Goal: Task Accomplishment & Management: Use online tool/utility

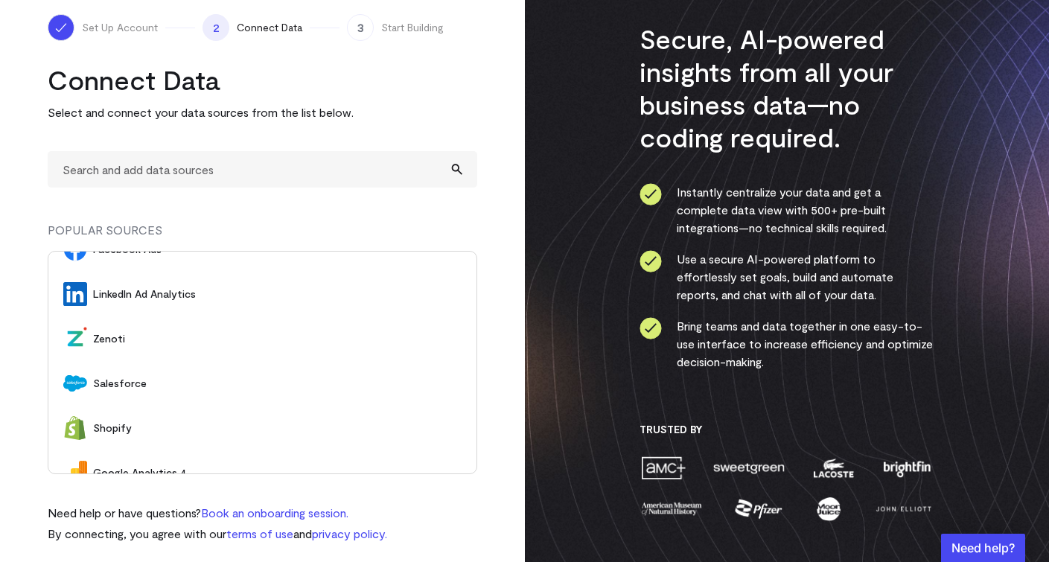
scroll to position [180, 0]
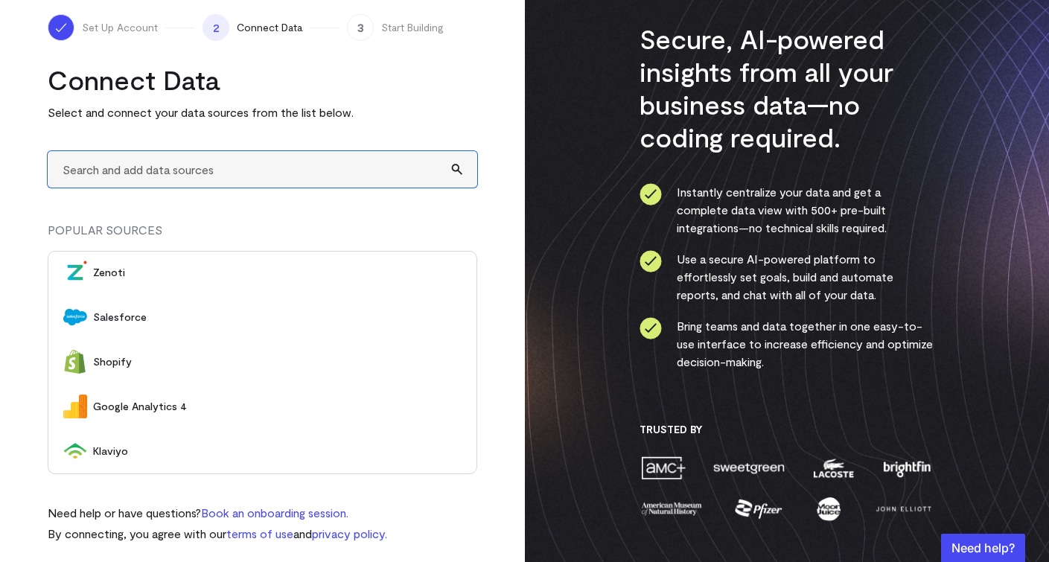
click at [302, 180] on input "text" at bounding box center [263, 169] width 430 height 36
type input "A"
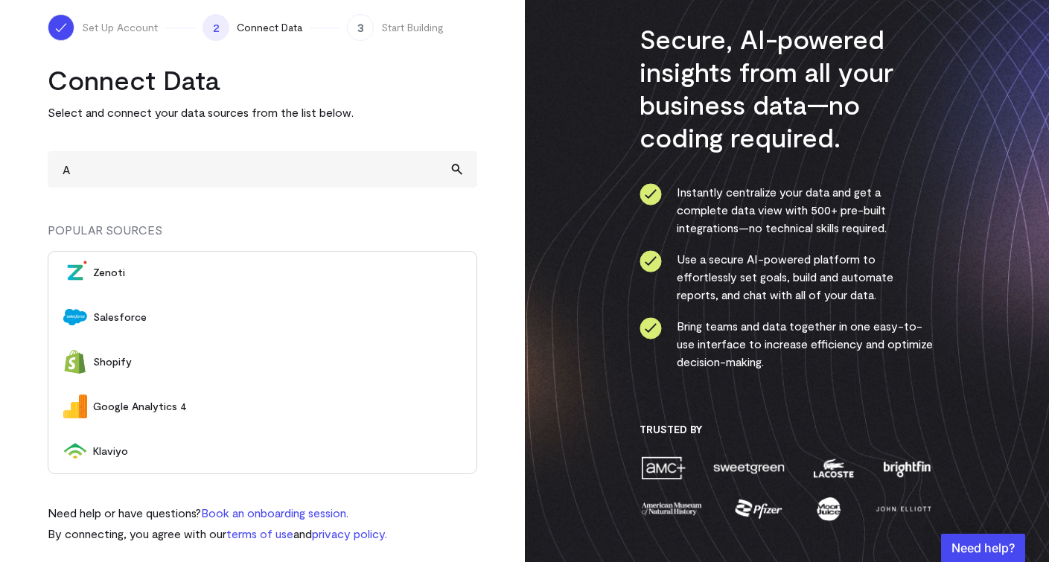
click at [374, 216] on div "Connect Data Select and connect your data sources from the list below. A POPULA…" at bounding box center [263, 302] width 430 height 479
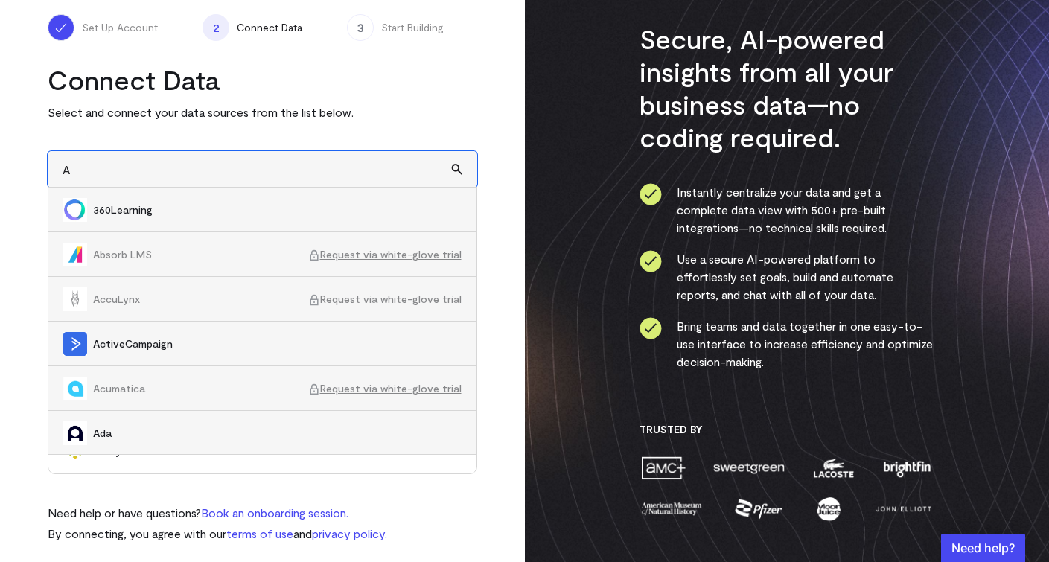
click at [289, 174] on input "A" at bounding box center [263, 169] width 430 height 36
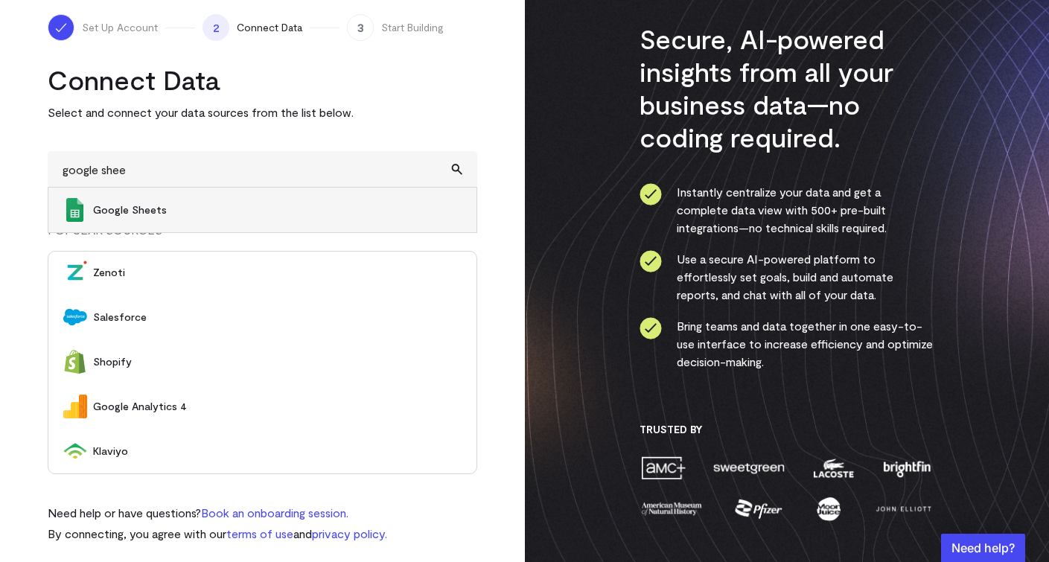
click at [255, 214] on span "Google Sheets" at bounding box center [277, 210] width 369 height 15
type input "Google Sheets"
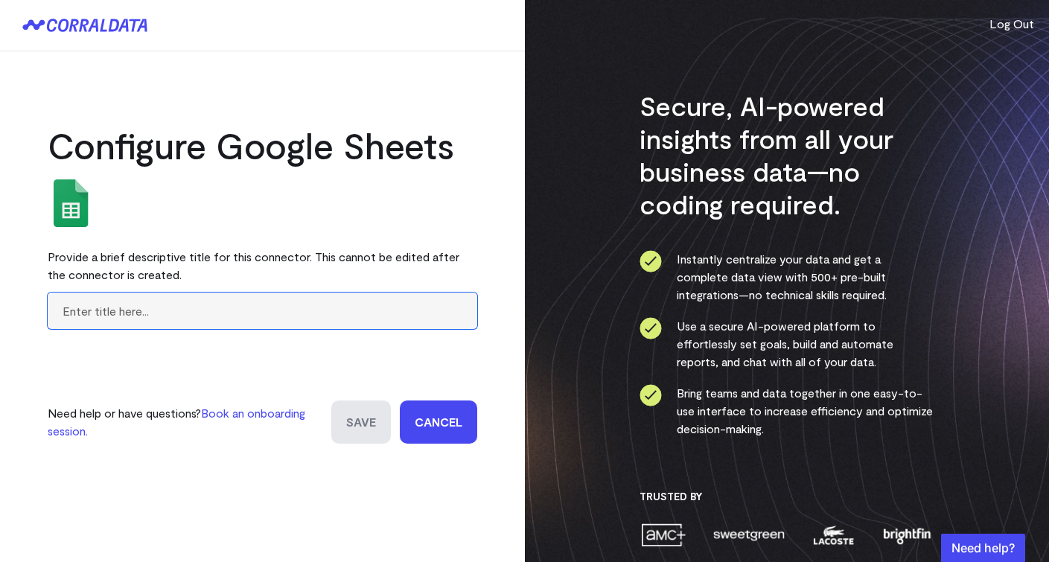
click at [276, 322] on input "text" at bounding box center [263, 311] width 430 height 36
click at [468, 412] on link "Cancel" at bounding box center [438, 422] width 77 height 43
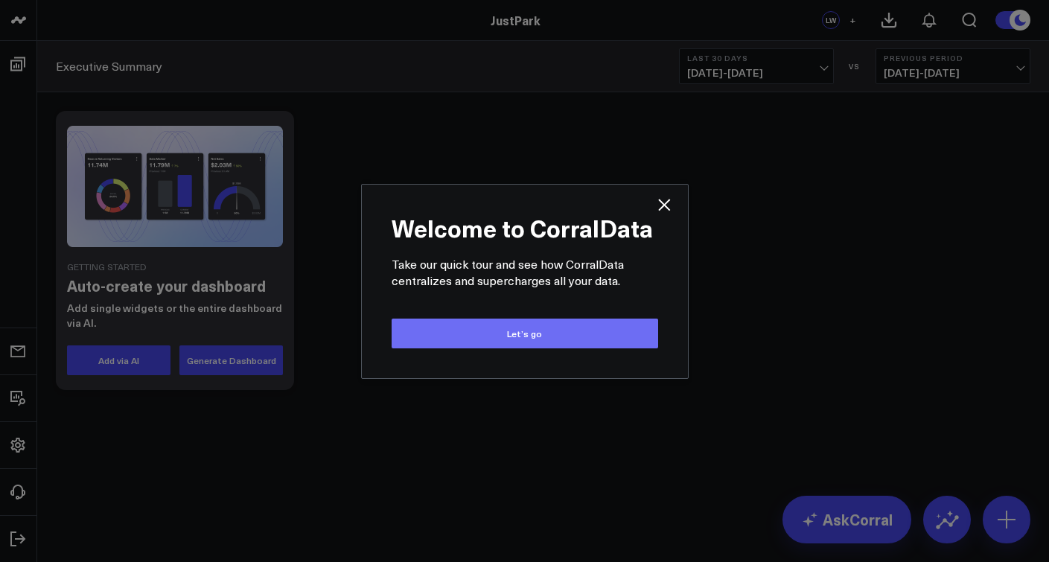
click at [582, 335] on button "Let’s go" at bounding box center [525, 334] width 267 height 30
